Goal: Information Seeking & Learning: Learn about a topic

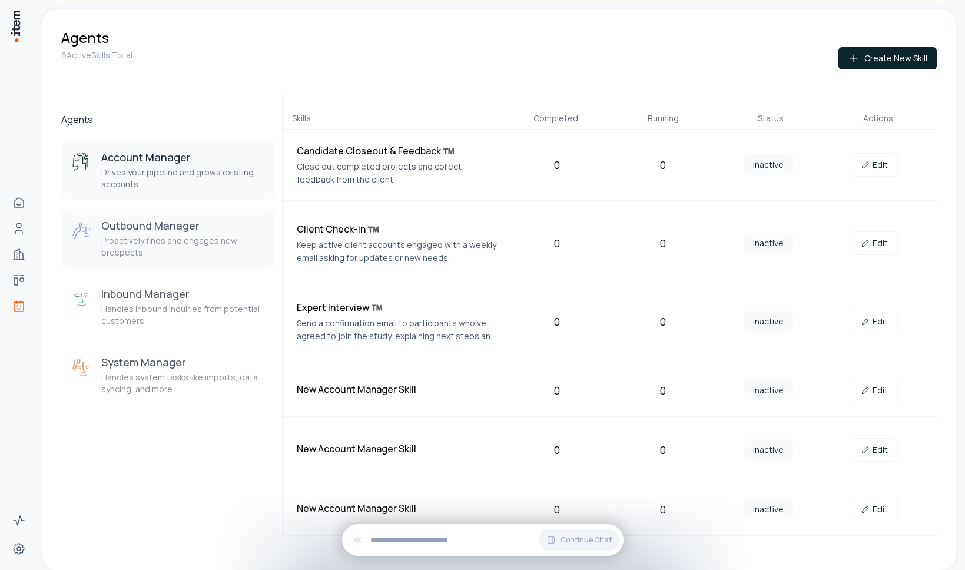
click at [127, 240] on p "Proactively finds and engages new prospects" at bounding box center [183, 247] width 164 height 24
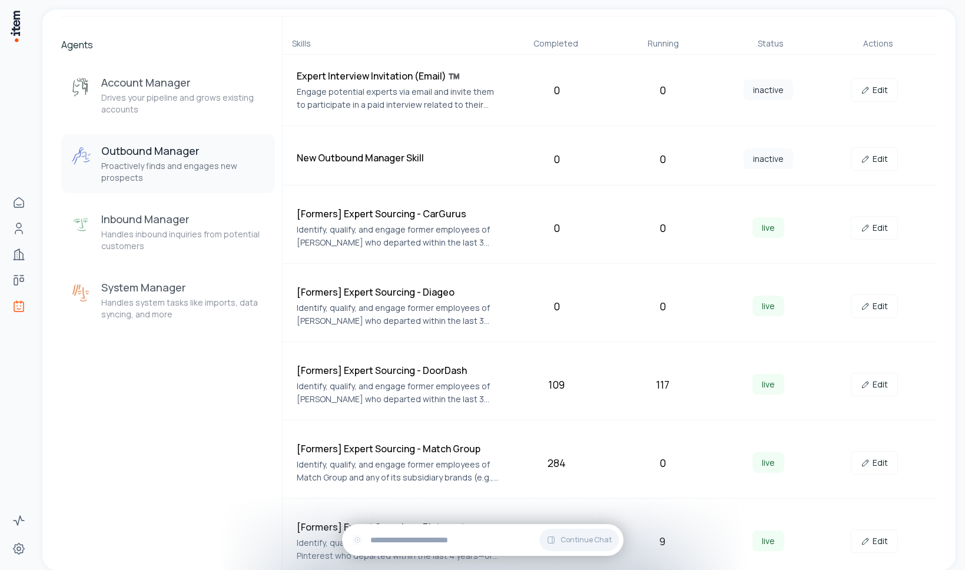
scroll to position [238, 0]
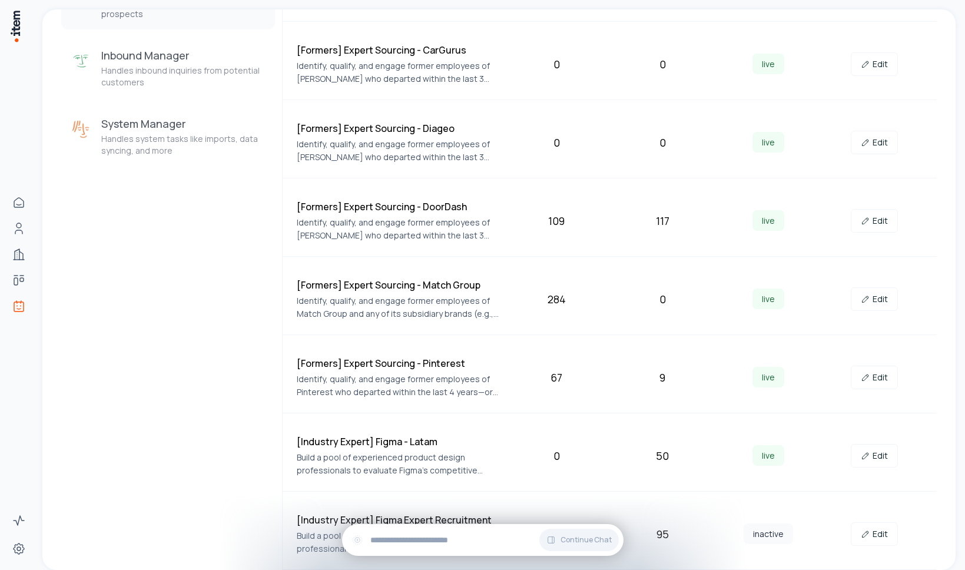
click at [495, 450] on div "[Industry Expert] Figma - Latam Build a pool of experienced product design prof…" at bounding box center [398, 455] width 202 height 42
click at [889, 451] on link "Edit" at bounding box center [873, 456] width 47 height 24
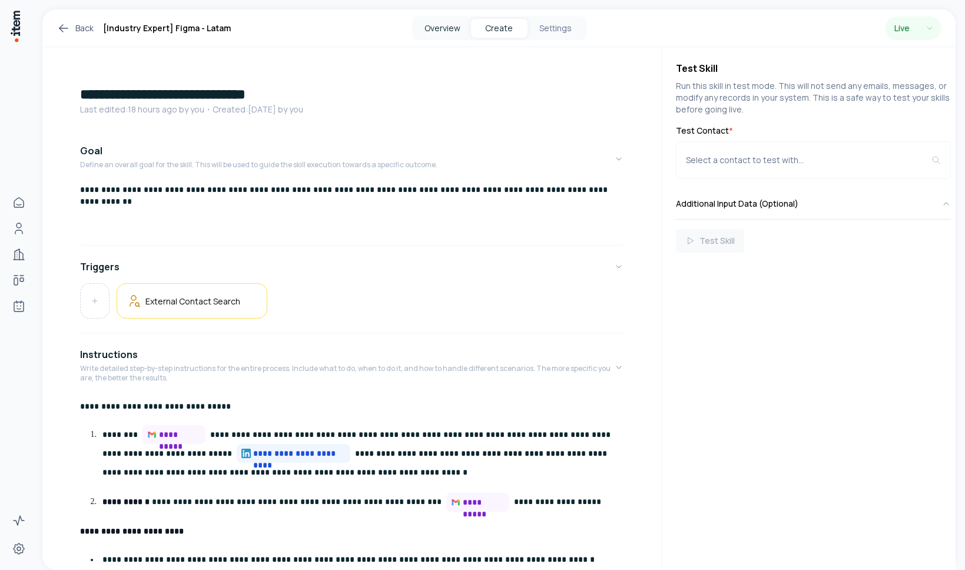
click at [438, 31] on button "Overview" at bounding box center [442, 28] width 56 height 19
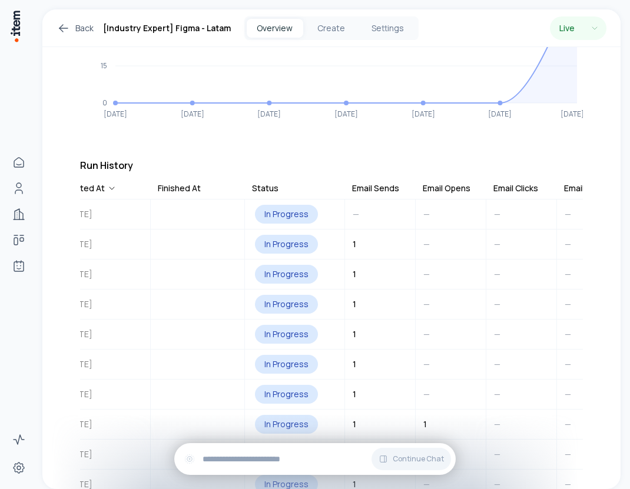
scroll to position [202, 0]
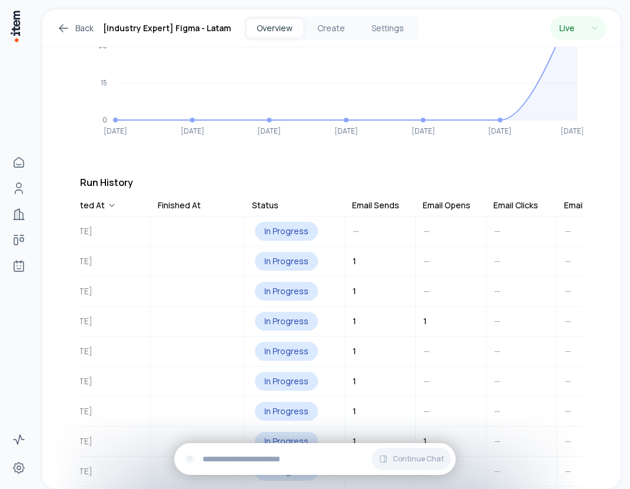
click at [381, 210] on div "Email Sends" at bounding box center [375, 205] width 47 height 12
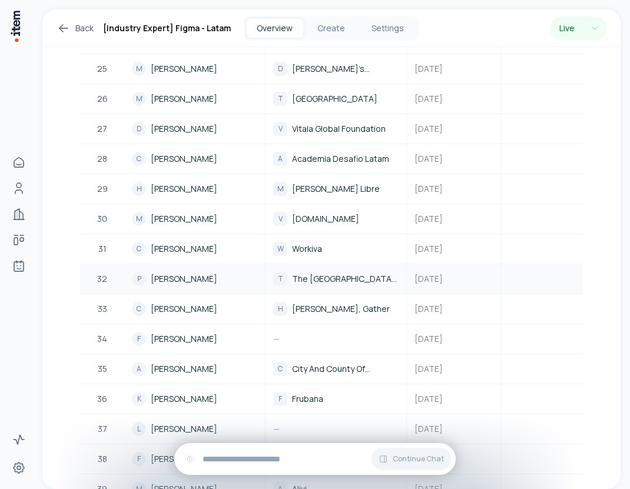
scroll to position [1079, 0]
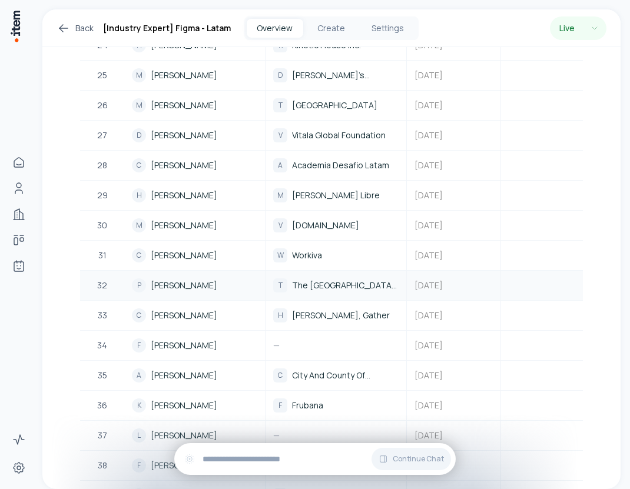
click at [232, 285] on div "P [PERSON_NAME]" at bounding box center [194, 285] width 125 height 14
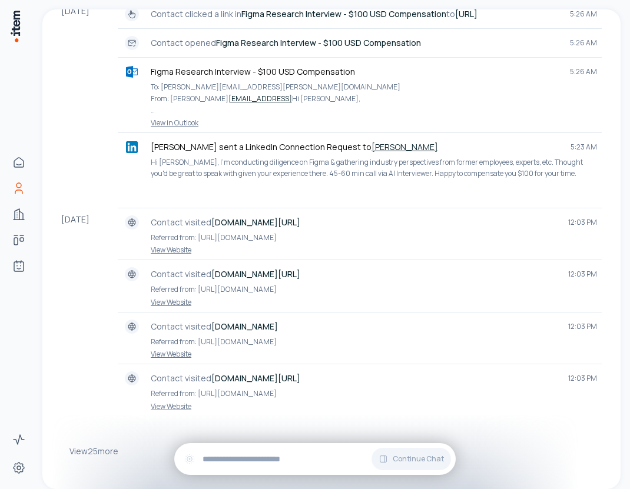
scroll to position [528, 0]
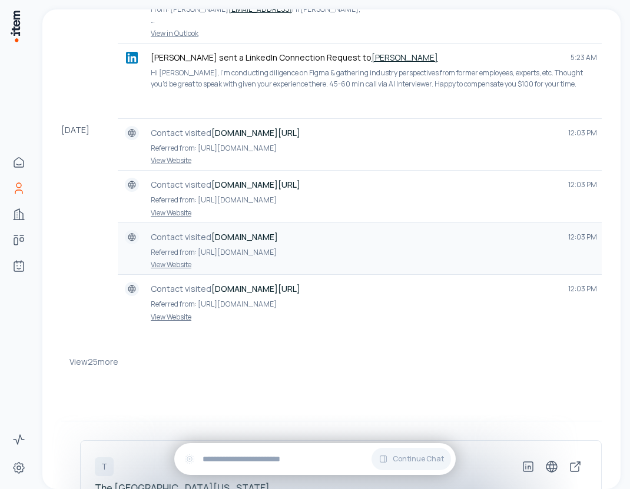
click at [179, 264] on link "View Website" at bounding box center [359, 264] width 474 height 9
click at [81, 256] on div "[DATE]" at bounding box center [89, 222] width 56 height 208
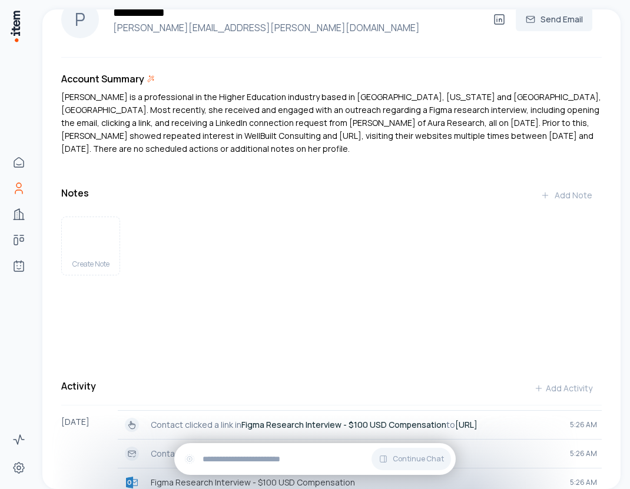
scroll to position [0, 0]
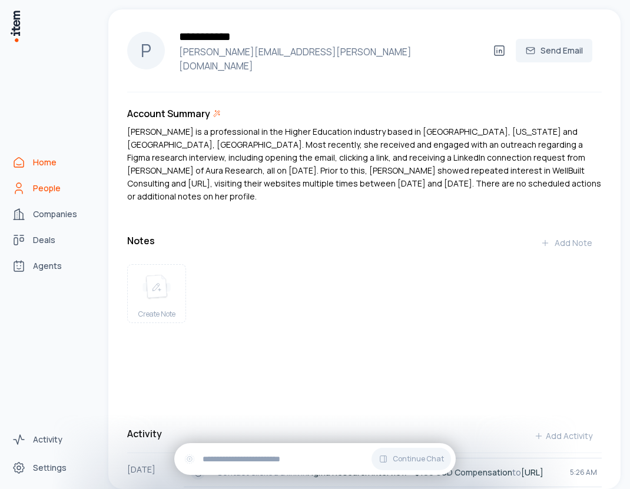
click at [41, 165] on span "Home" at bounding box center [45, 163] width 24 height 12
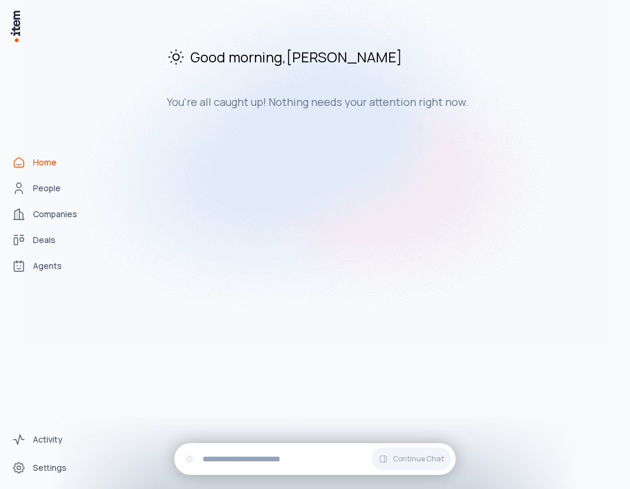
click at [51, 188] on img at bounding box center [315, 152] width 588 height 381
click at [55, 187] on img at bounding box center [315, 152] width 588 height 381
